Goal: Transaction & Acquisition: Purchase product/service

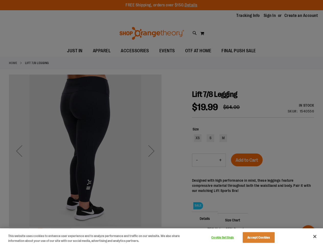
click at [162, 123] on div at bounding box center [161, 123] width 323 height 246
click at [229, 237] on button "Cookie Settings" at bounding box center [223, 237] width 32 height 10
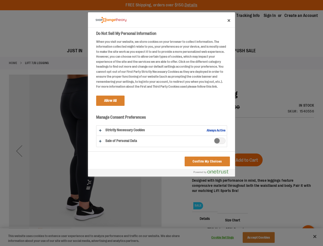
click at [265, 237] on div at bounding box center [161, 123] width 323 height 246
click at [315, 236] on div at bounding box center [161, 123] width 323 height 246
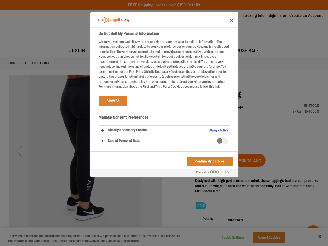
click at [268, 245] on html "Skip to Content The store will not work correctly when cookies are disabled. FR…" at bounding box center [164, 123] width 328 height 246
